Goal: Navigation & Orientation: Go to known website

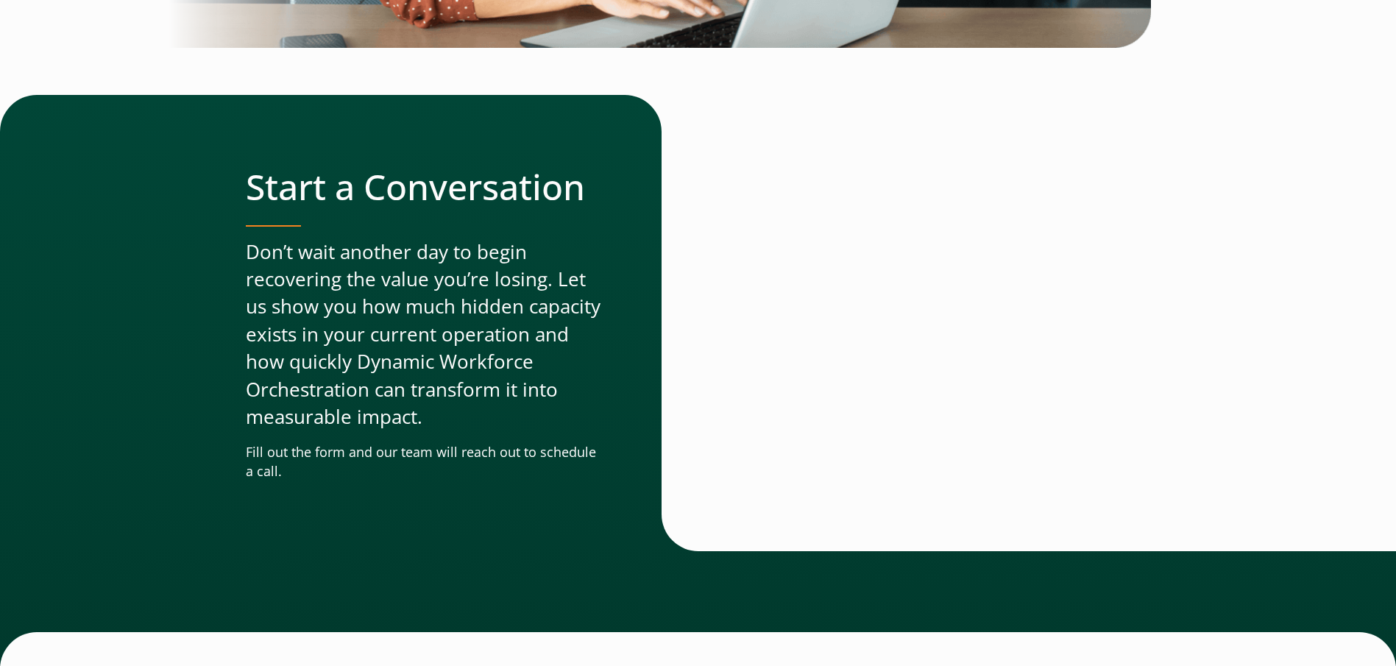
scroll to position [4473, 0]
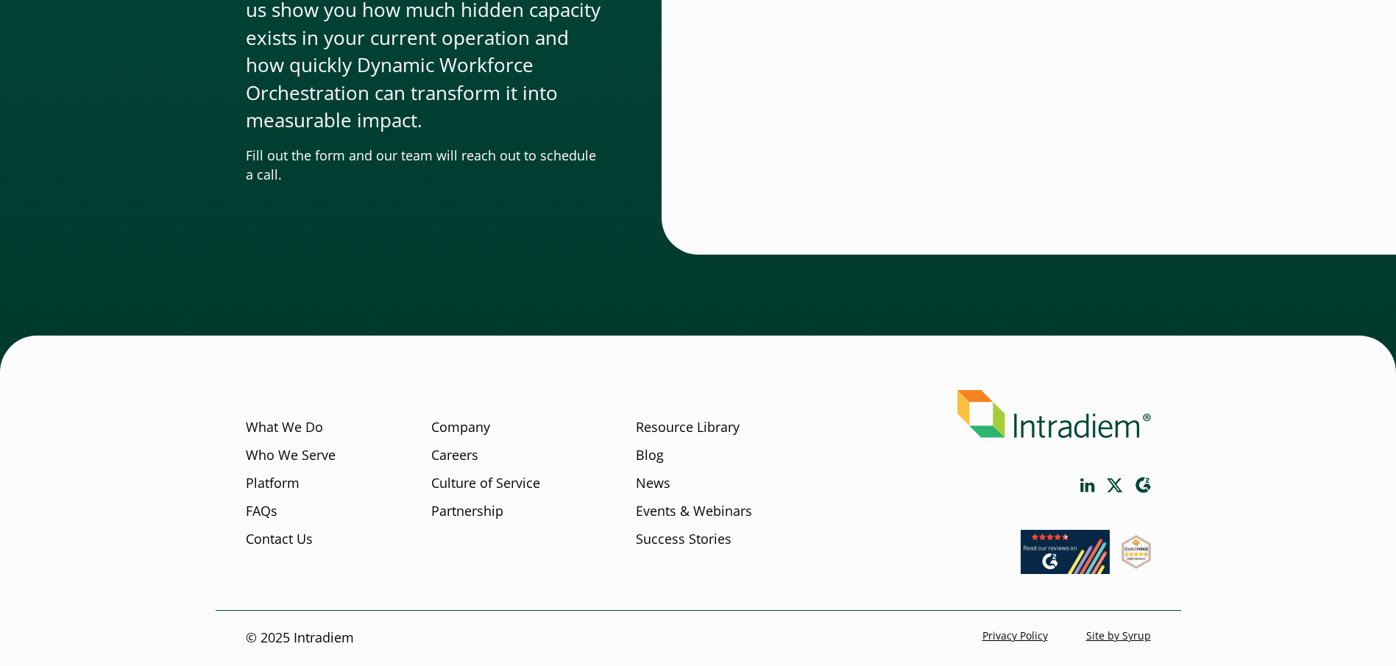
click at [839, 419] on img at bounding box center [1055, 414] width 194 height 48
